Goal: Book appointment/travel/reservation

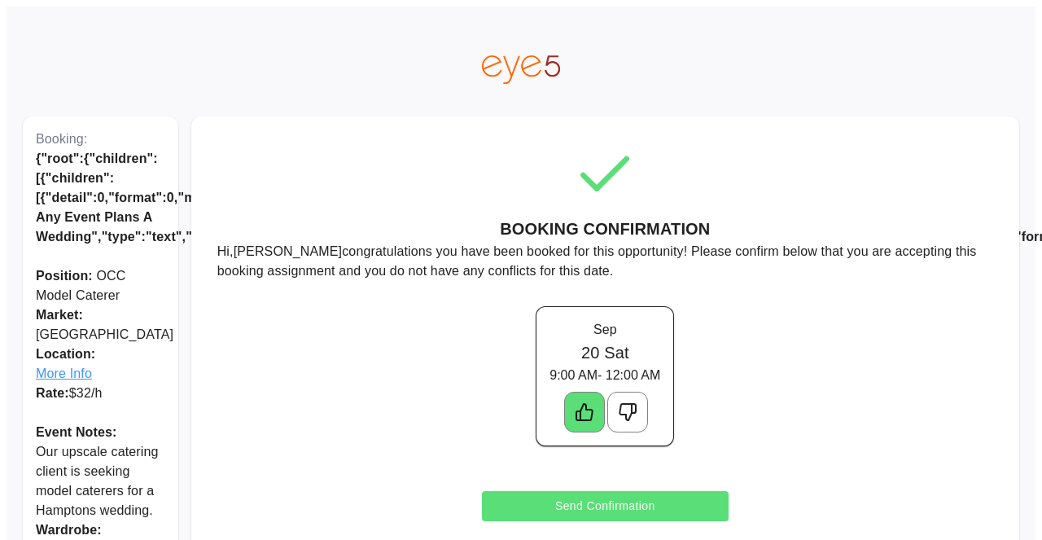
scroll to position [36, 0]
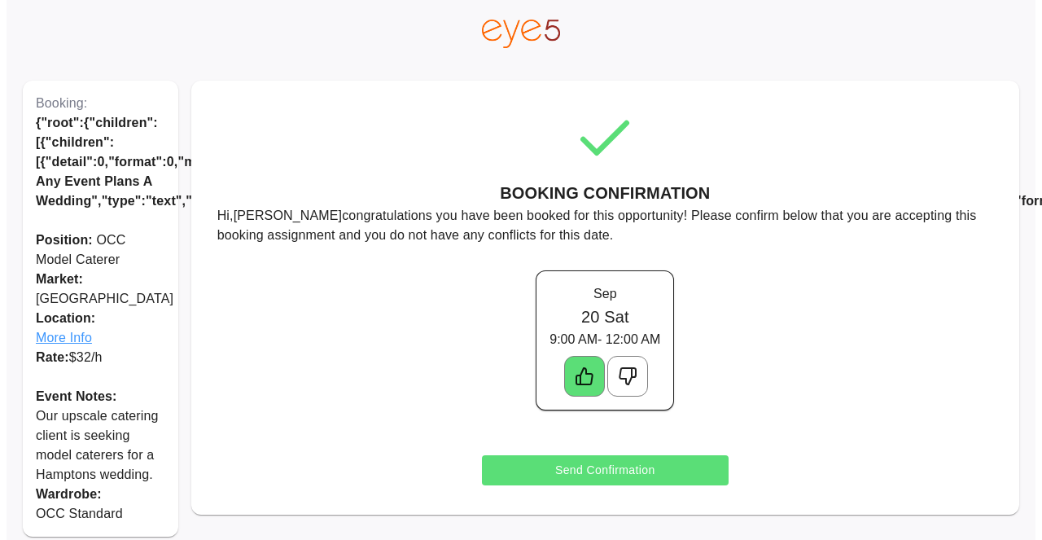
click at [629, 379] on icon at bounding box center [628, 376] width 20 height 20
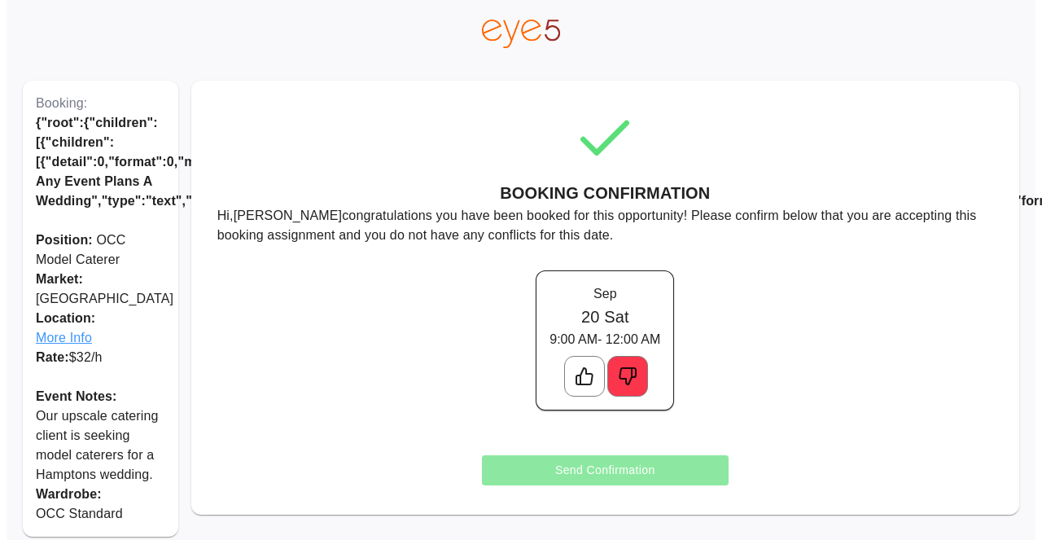
click at [631, 470] on button "Send Confirmation" at bounding box center [605, 470] width 247 height 30
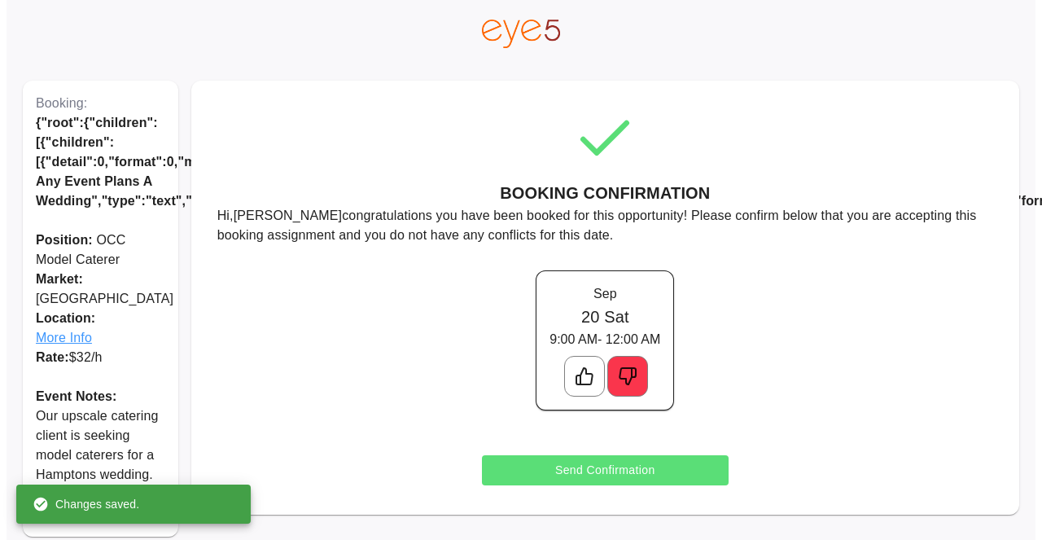
click at [353, 410] on div "[DATE] Sat 9:00 AM - 12:00 AM" at bounding box center [605, 340] width 802 height 164
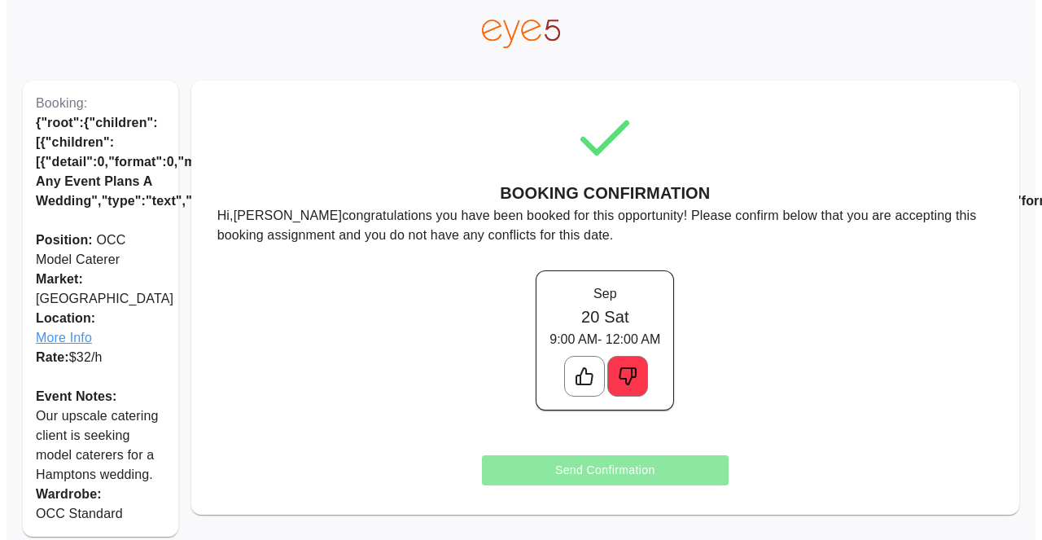
click at [645, 467] on button "Send Confirmation" at bounding box center [605, 470] width 247 height 30
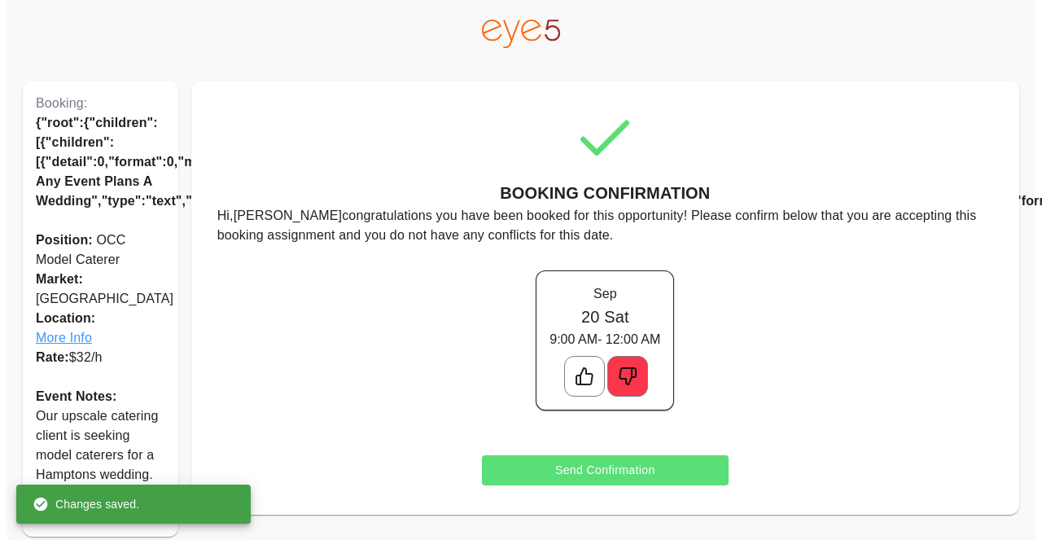
click at [645, 467] on button "Send Confirmation" at bounding box center [605, 470] width 247 height 30
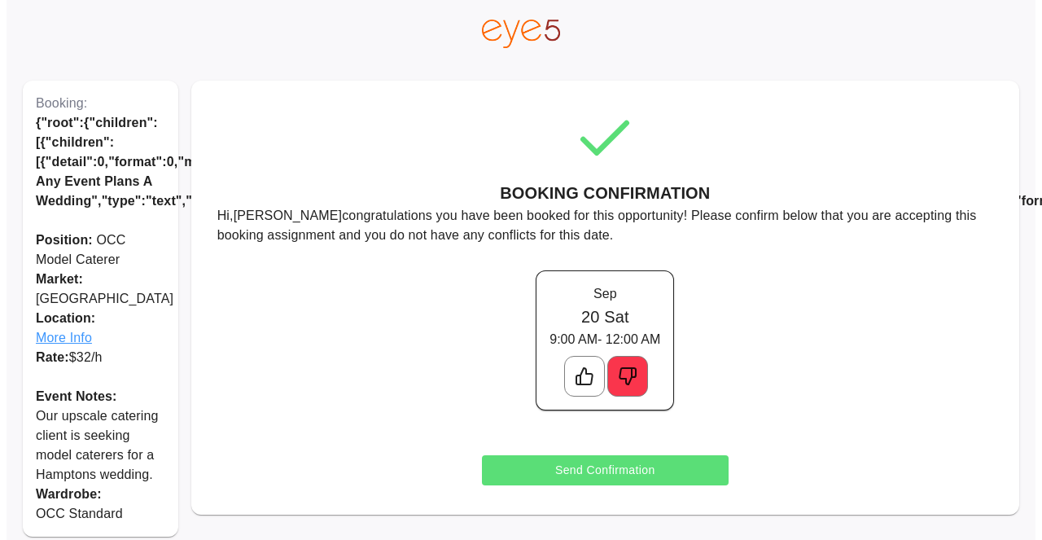
click at [642, 473] on button "Send Confirmation" at bounding box center [605, 470] width 247 height 30
click at [622, 473] on button "Send Confirmation" at bounding box center [605, 470] width 247 height 30
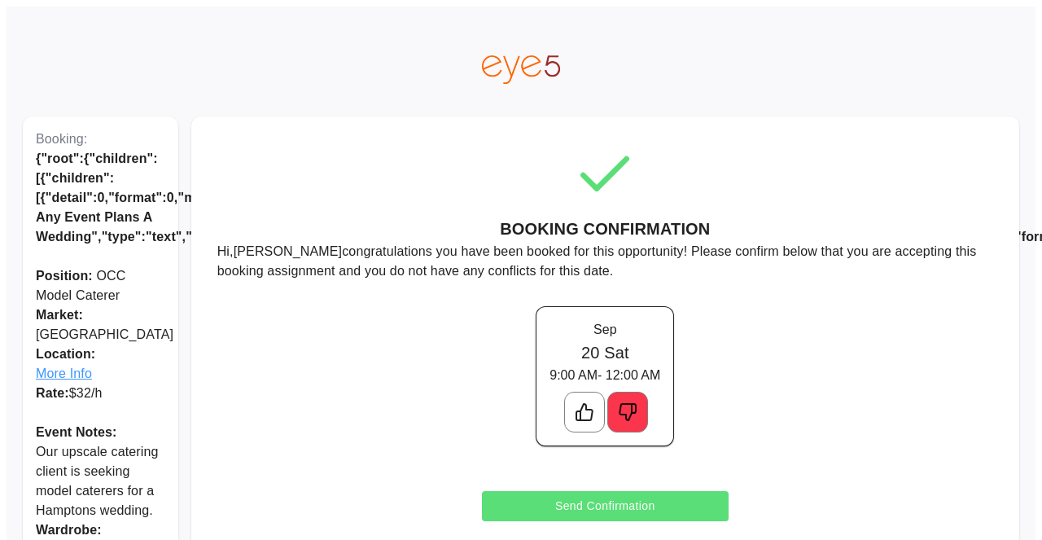
scroll to position [36, 0]
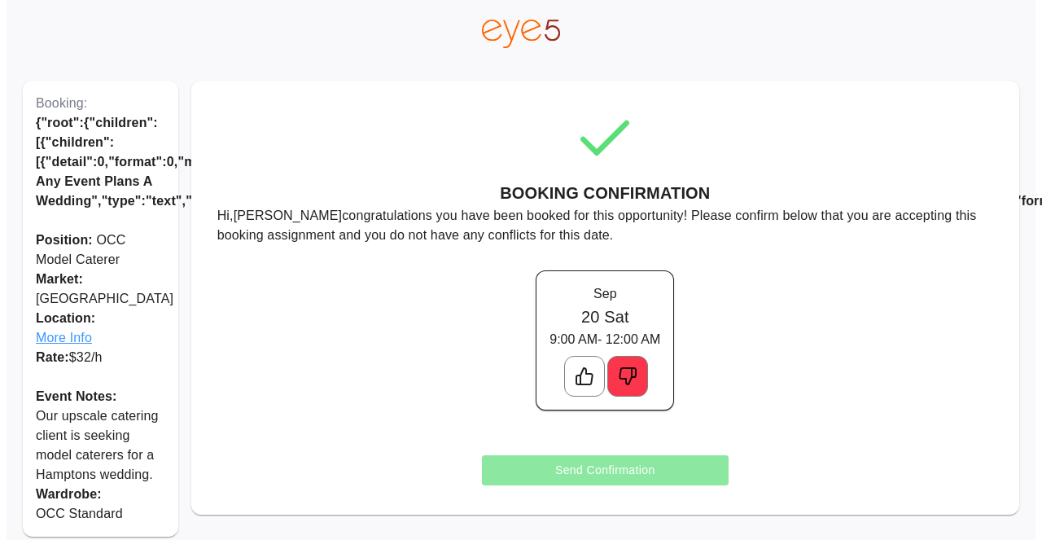
click at [625, 478] on button "Send Confirmation" at bounding box center [605, 470] width 247 height 30
click at [649, 466] on button "Send Confirmation" at bounding box center [605, 470] width 247 height 30
click at [683, 471] on button "Send Confirmation" at bounding box center [605, 470] width 247 height 30
click at [675, 467] on button "Send Confirmation" at bounding box center [605, 470] width 247 height 30
click at [677, 468] on button "Send Confirmation" at bounding box center [605, 470] width 247 height 30
